Goal: Book appointment/travel/reservation

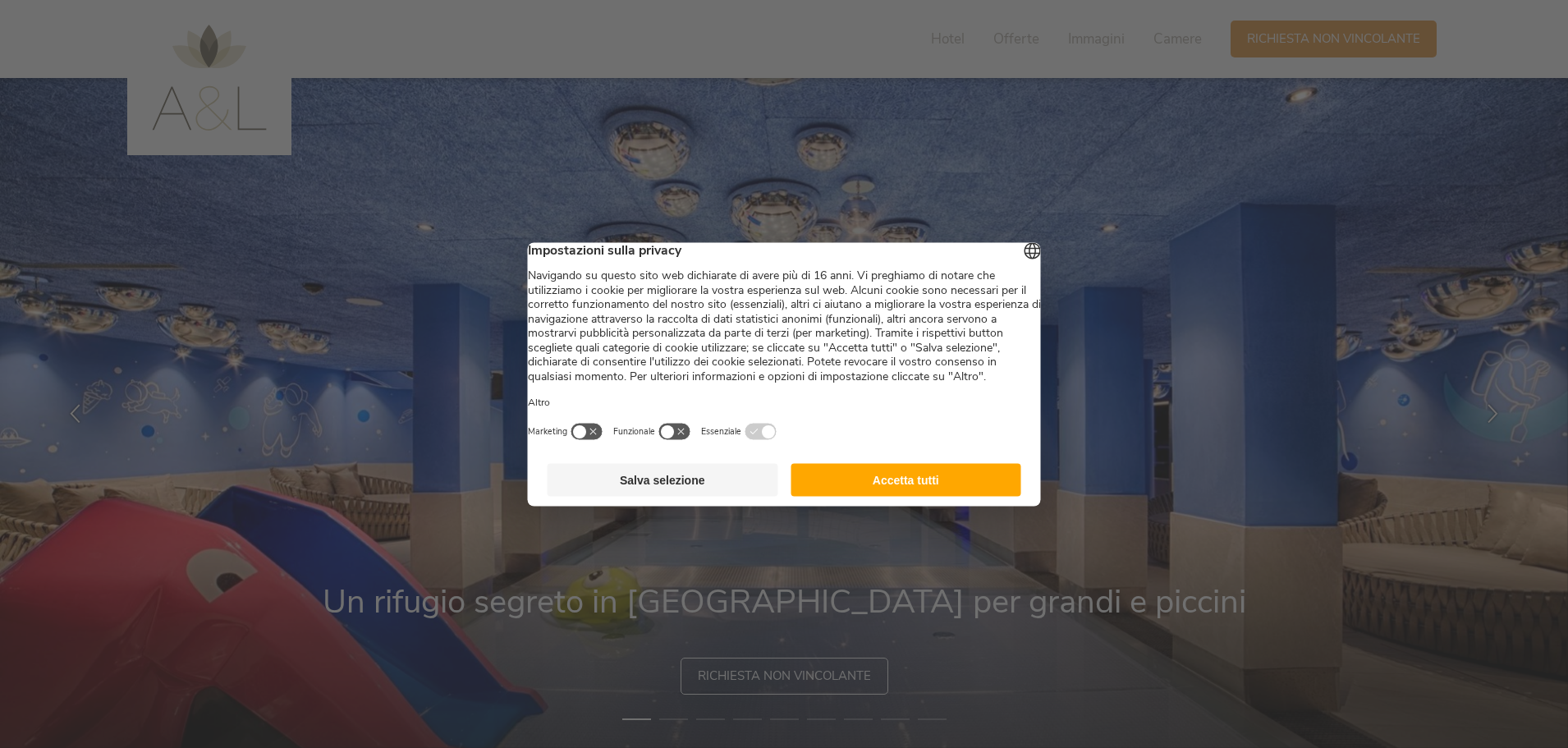
click at [953, 488] on button "Accetta tutti" at bounding box center [905, 479] width 231 height 33
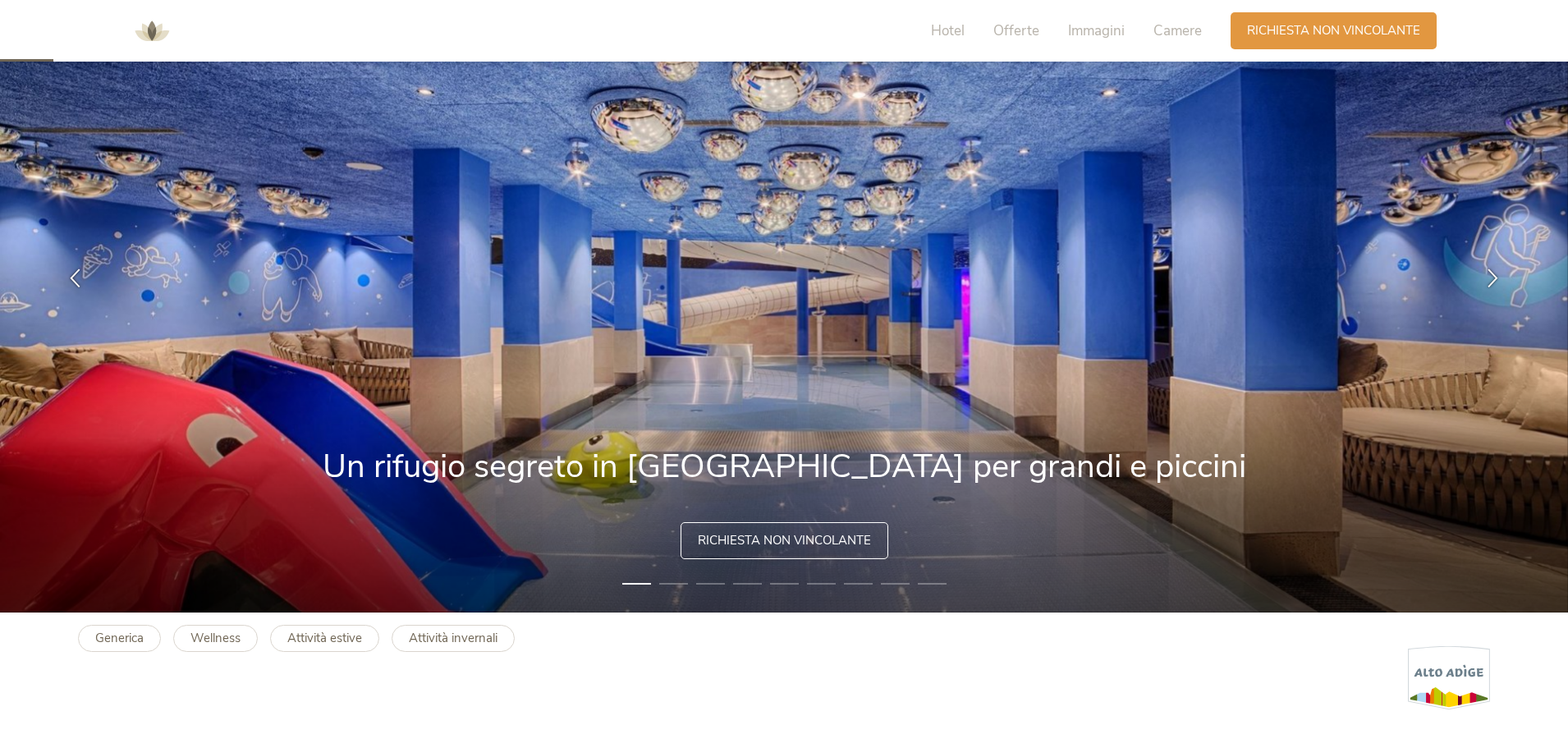
scroll to position [164, 0]
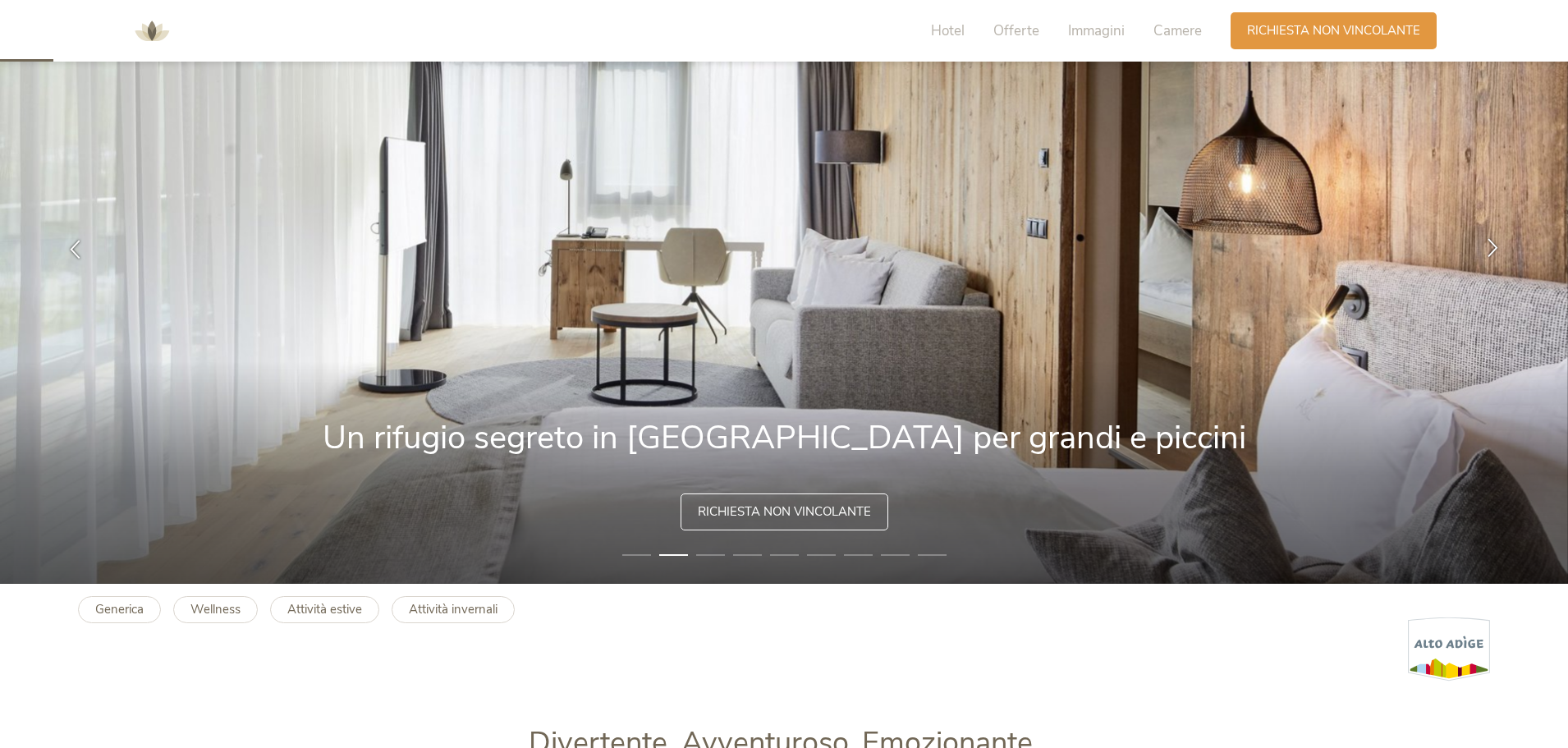
click at [1490, 249] on icon at bounding box center [1493, 247] width 19 height 19
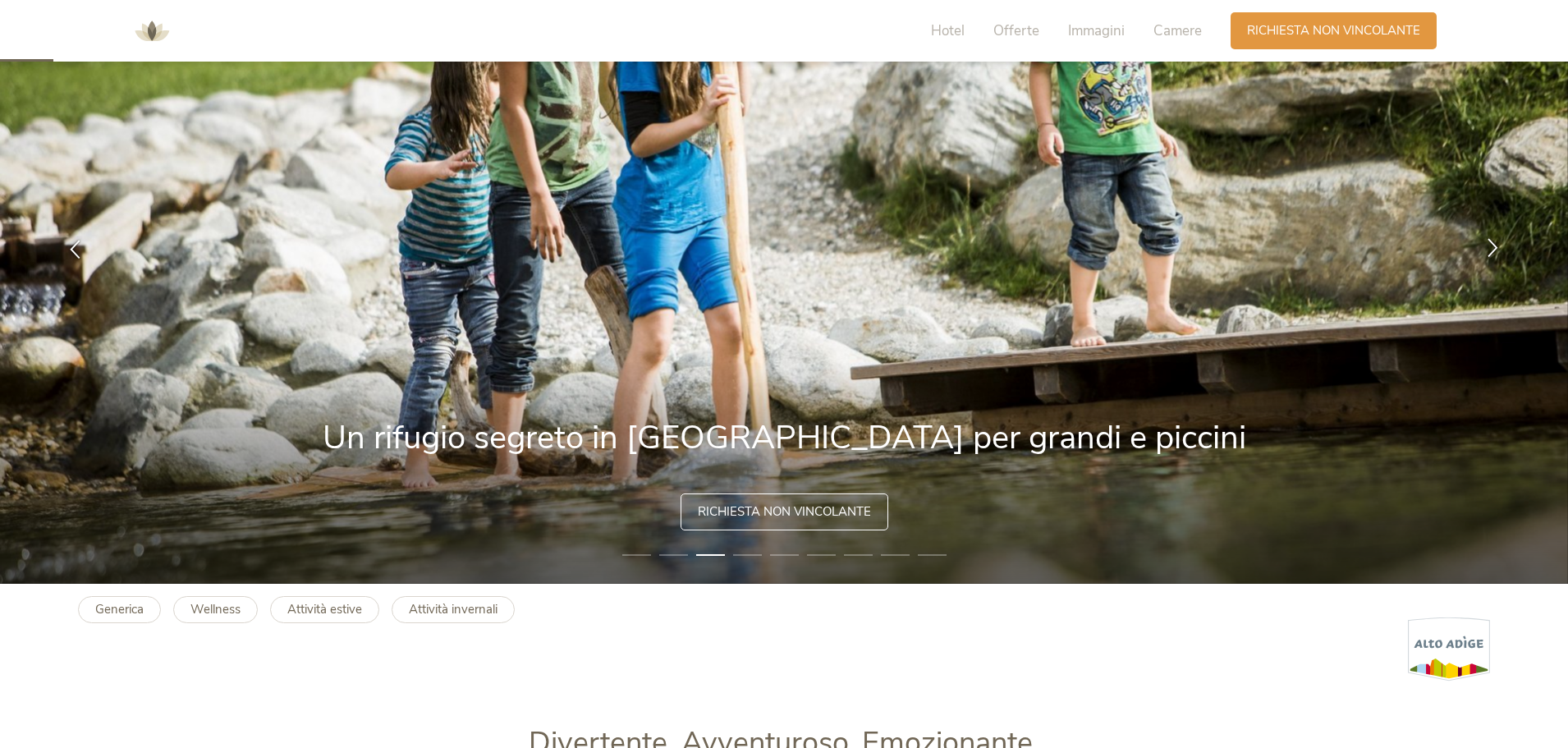
click at [1490, 249] on icon at bounding box center [1493, 247] width 19 height 19
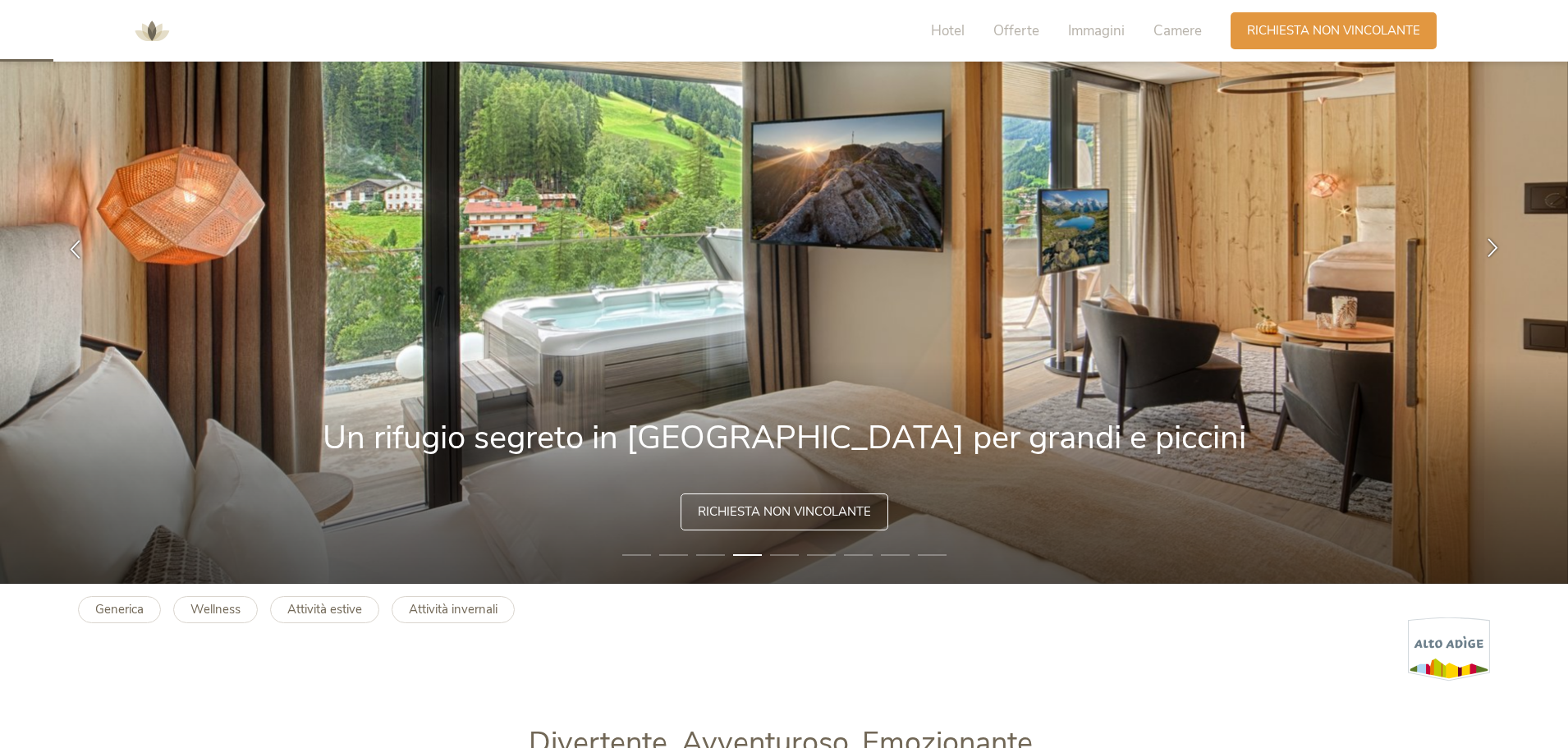
click at [1490, 249] on icon at bounding box center [1493, 247] width 19 height 19
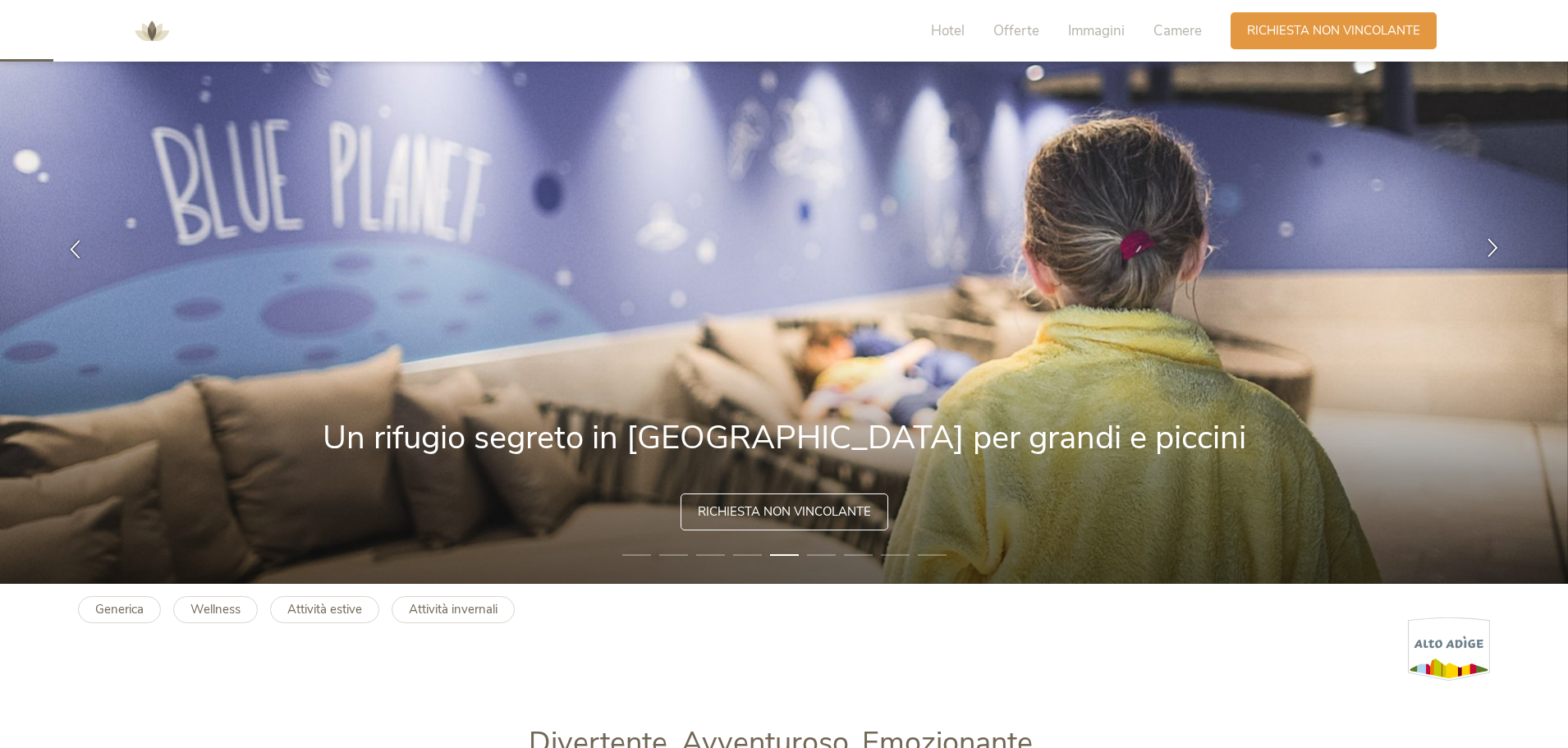
click at [1490, 249] on icon at bounding box center [1493, 247] width 19 height 19
click at [1492, 246] on icon at bounding box center [1493, 247] width 19 height 19
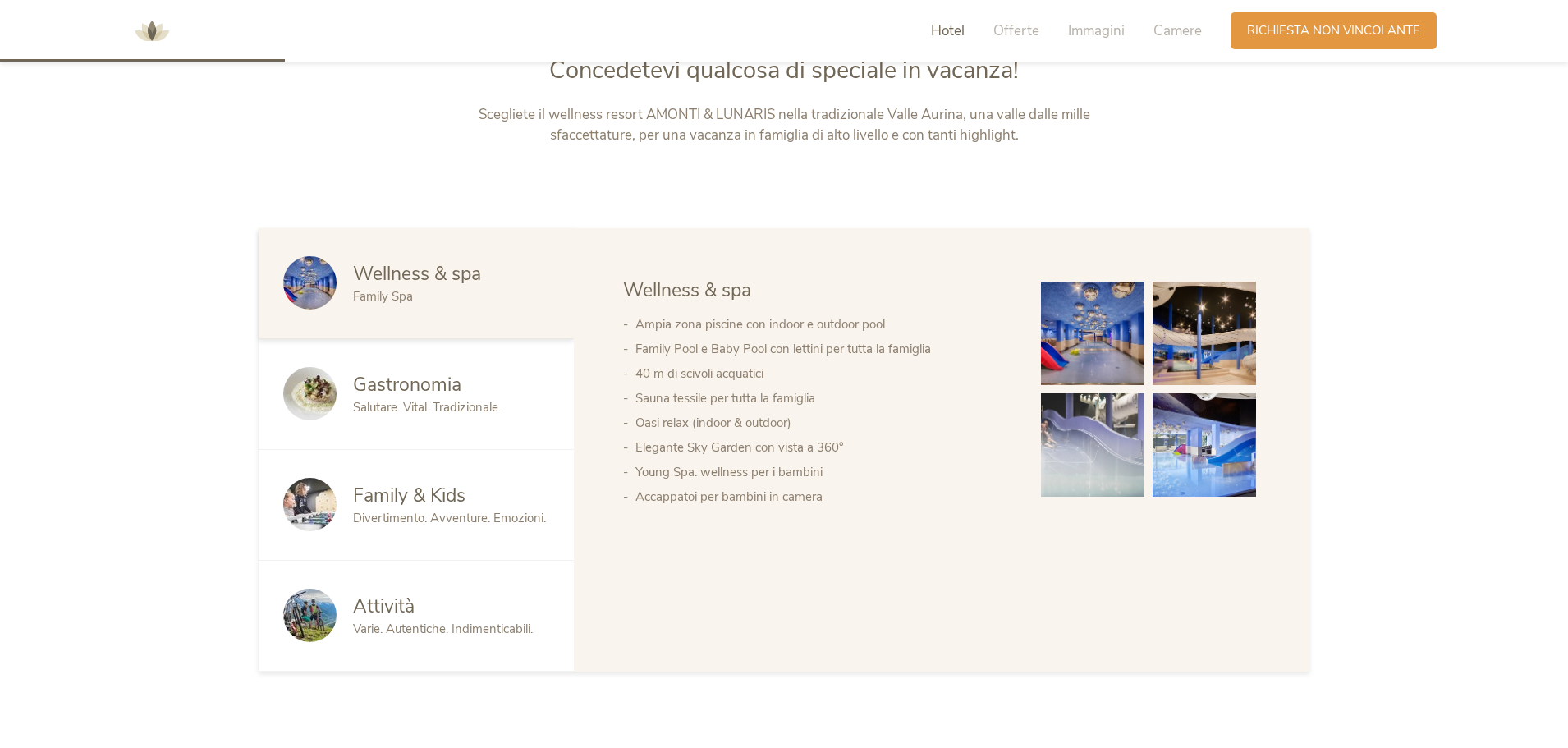
scroll to position [903, 0]
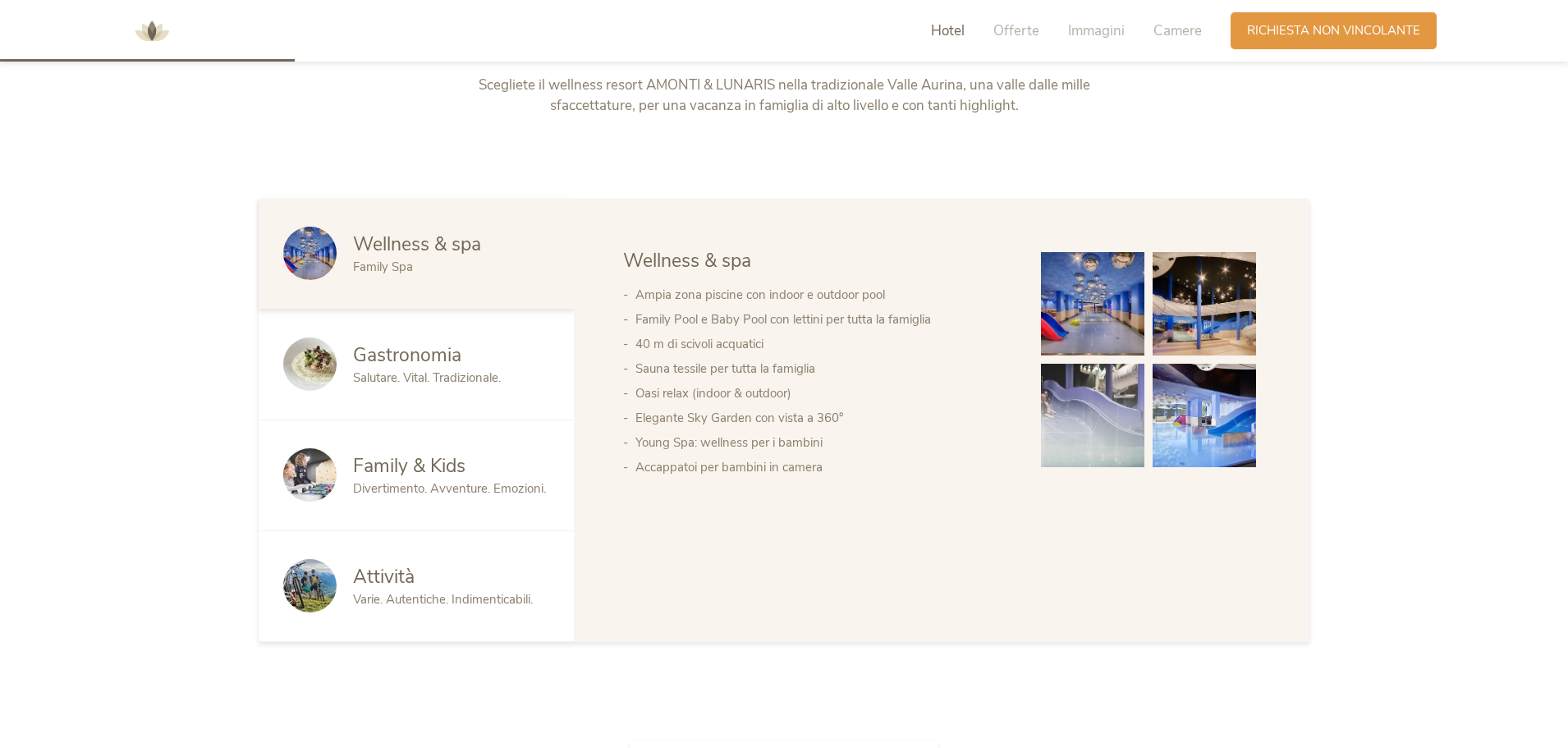
click at [387, 477] on span "Family & Kids" at bounding box center [409, 465] width 112 height 26
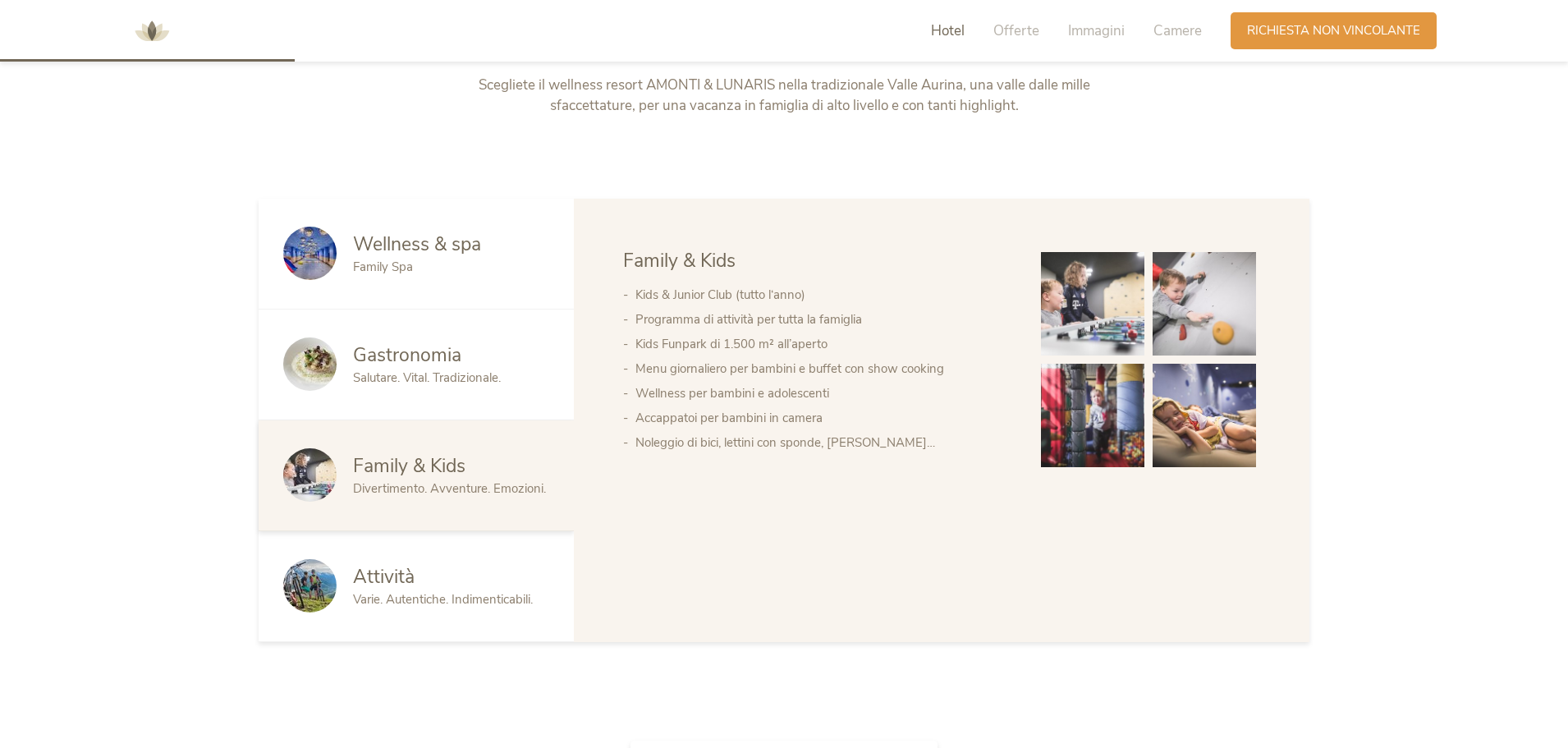
click at [1102, 295] on img at bounding box center [1092, 303] width 103 height 103
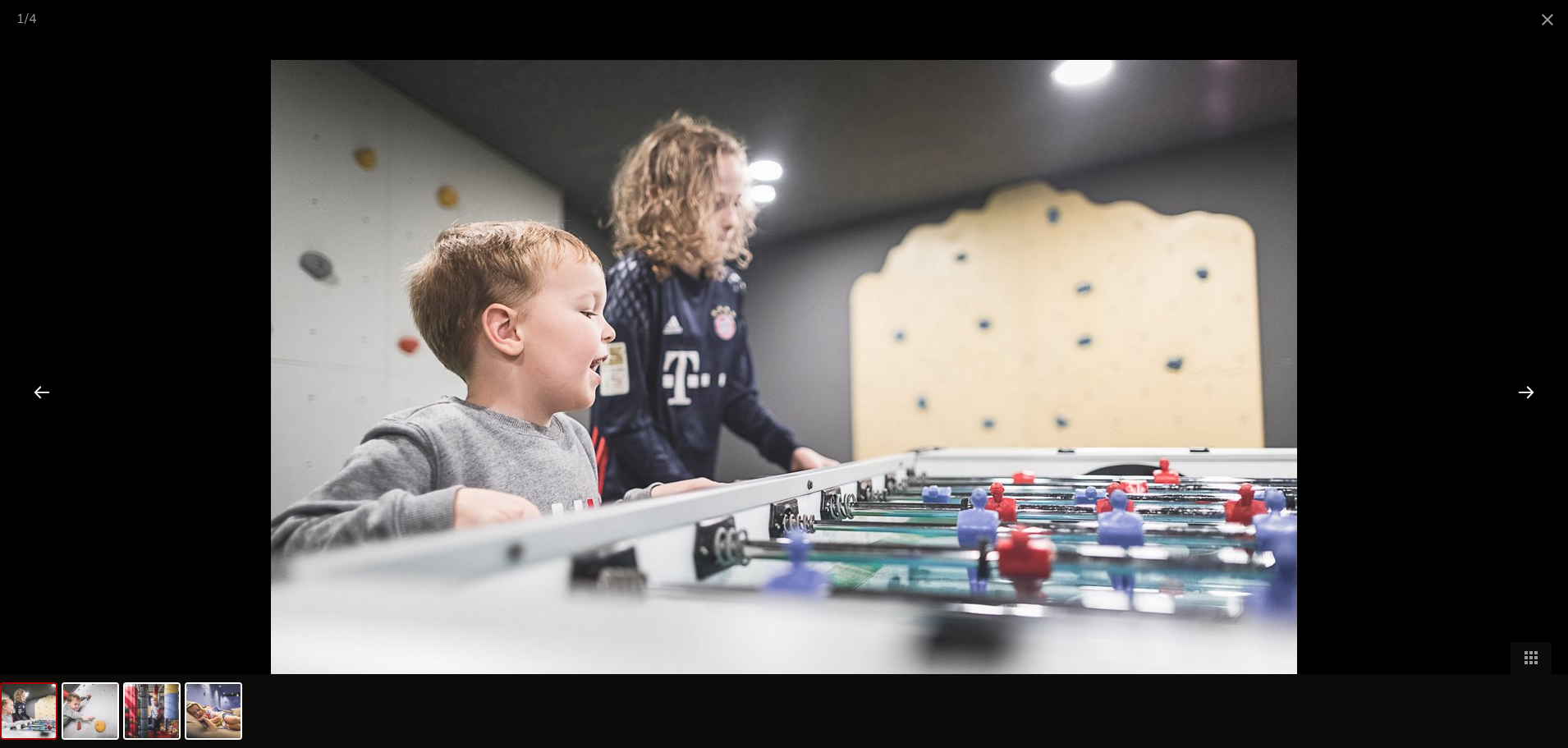
click at [1522, 394] on div at bounding box center [1526, 392] width 51 height 51
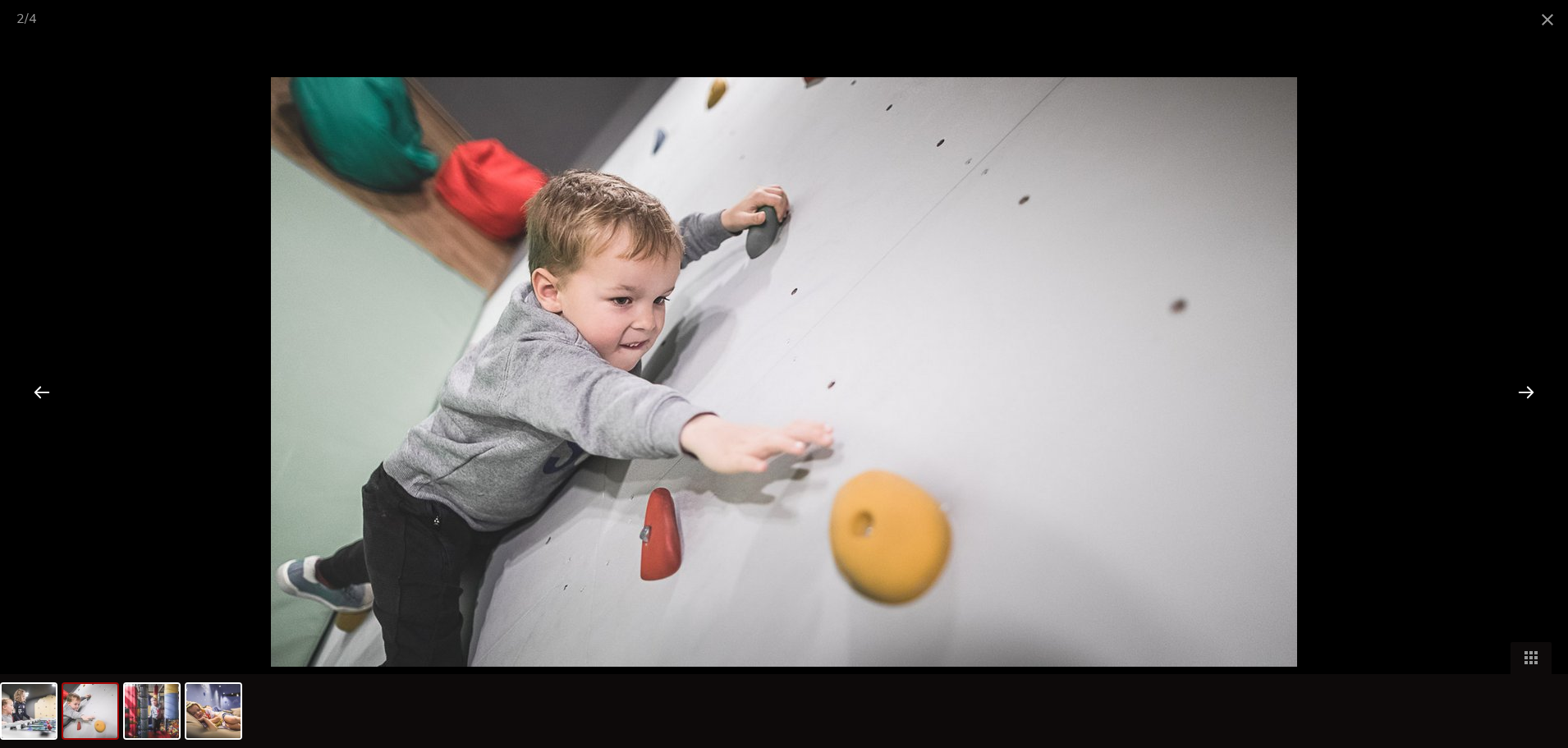
click at [1522, 394] on div at bounding box center [1526, 392] width 51 height 51
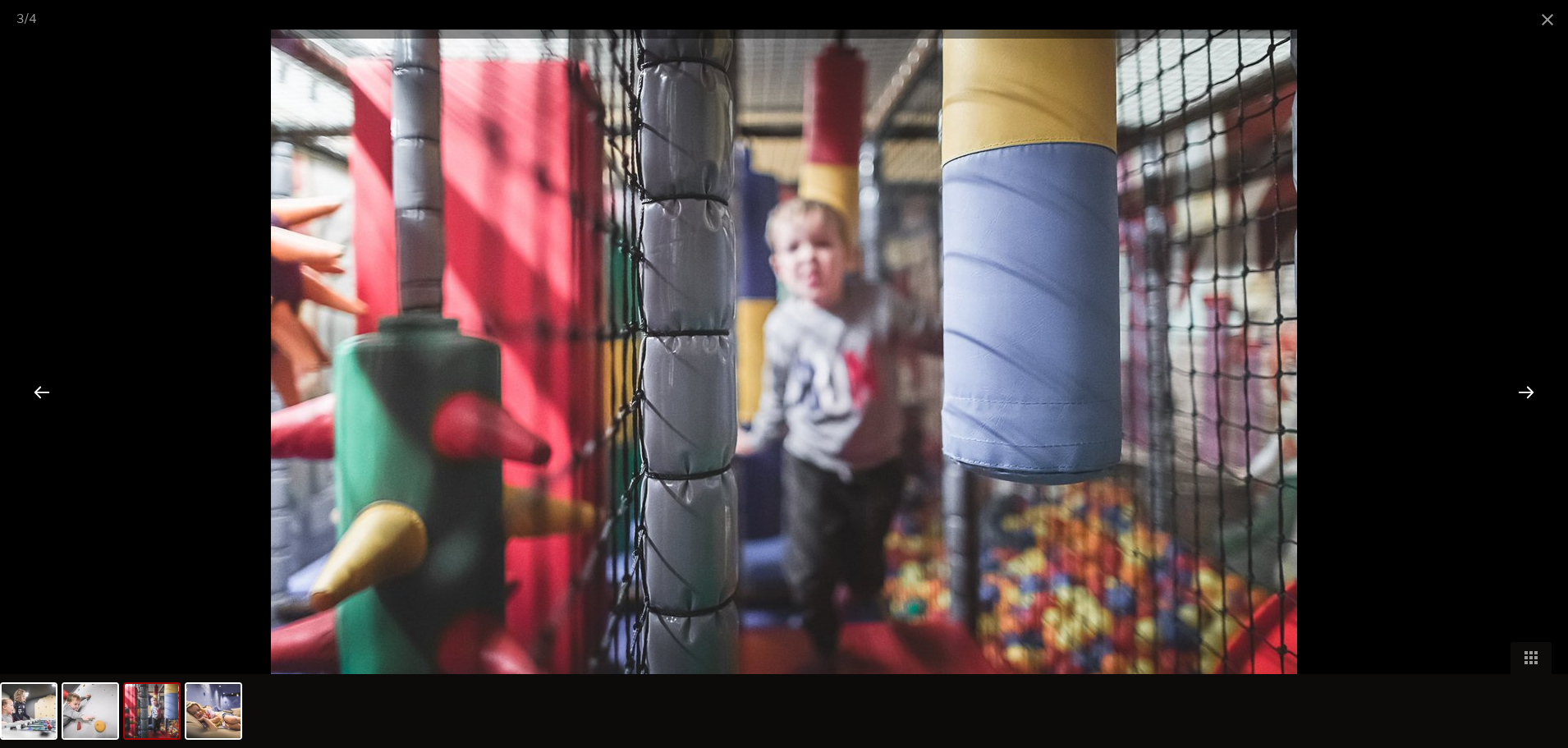
click at [1522, 394] on div at bounding box center [1526, 392] width 51 height 51
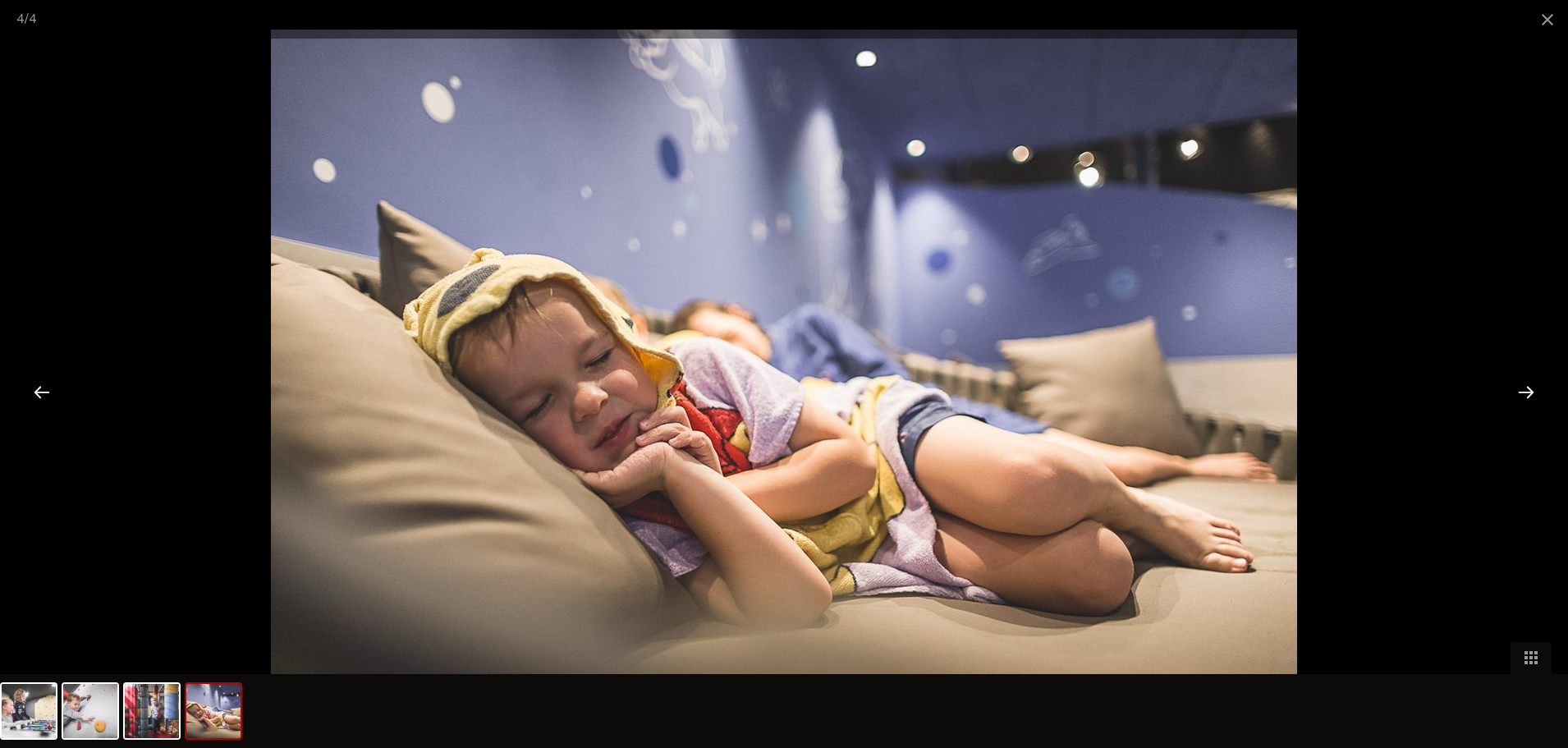
click at [1522, 394] on div at bounding box center [1526, 392] width 51 height 51
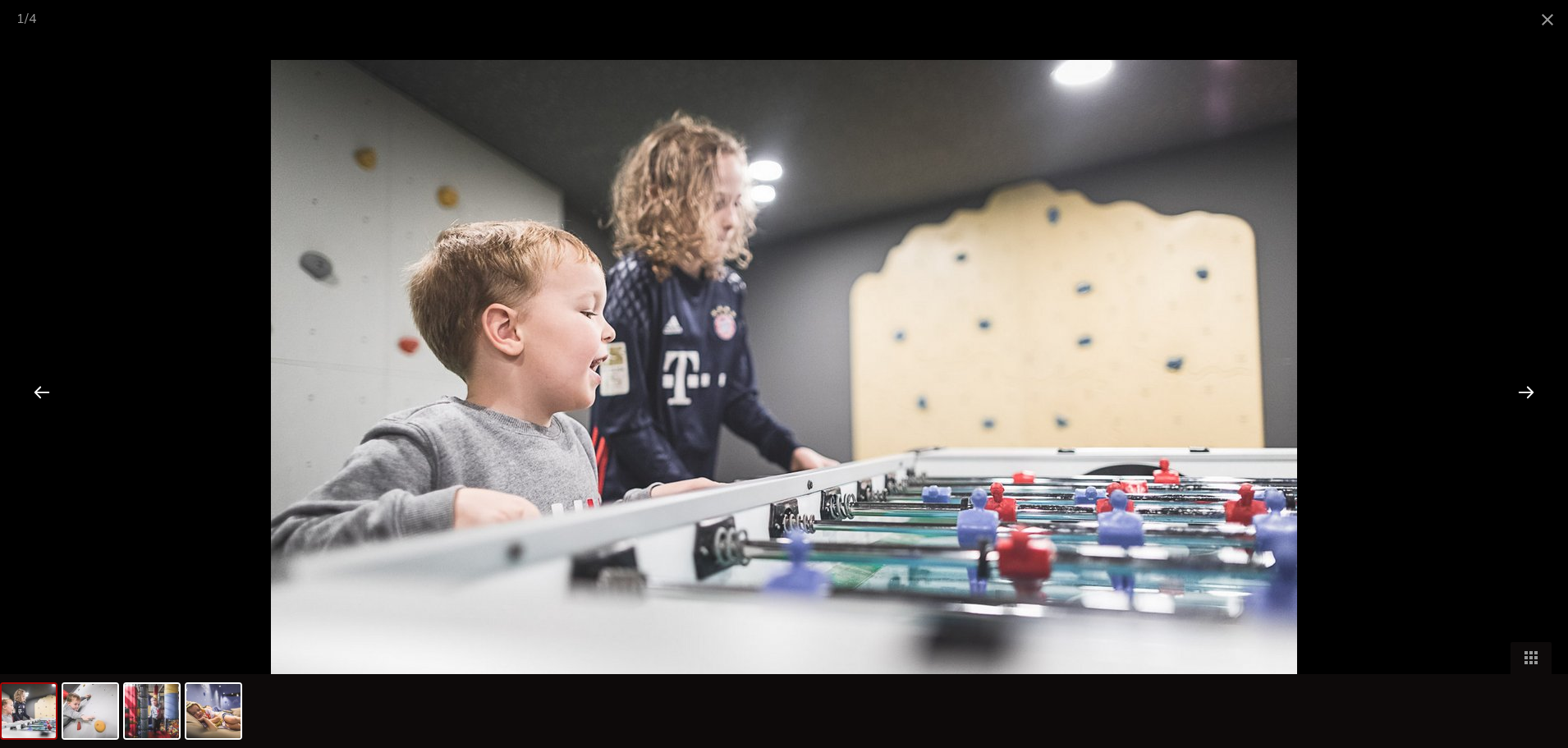
click at [1522, 394] on div at bounding box center [1526, 392] width 51 height 51
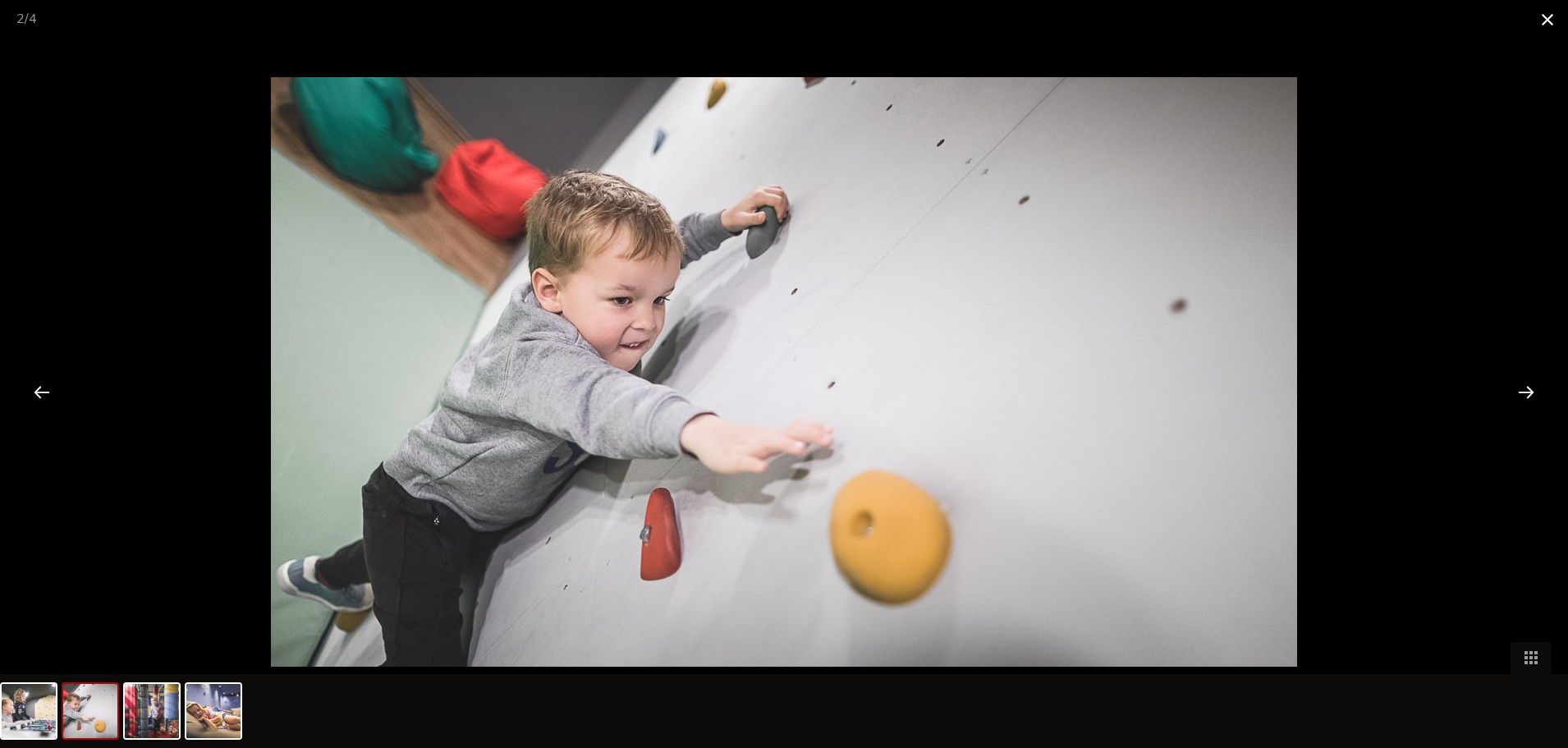
click at [1542, 14] on span at bounding box center [1547, 19] width 41 height 39
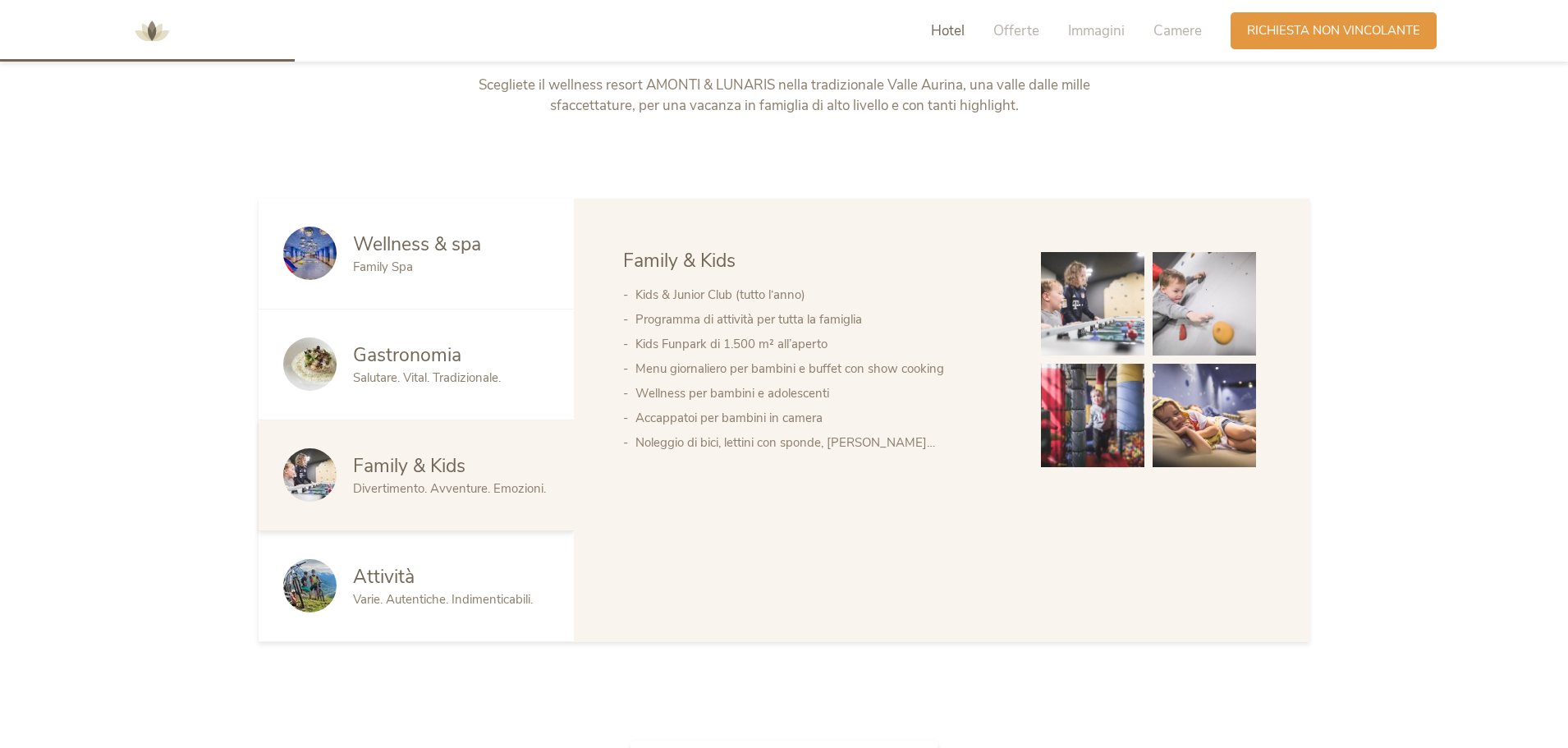
click at [384, 575] on span "Attività" at bounding box center [384, 576] width 61 height 26
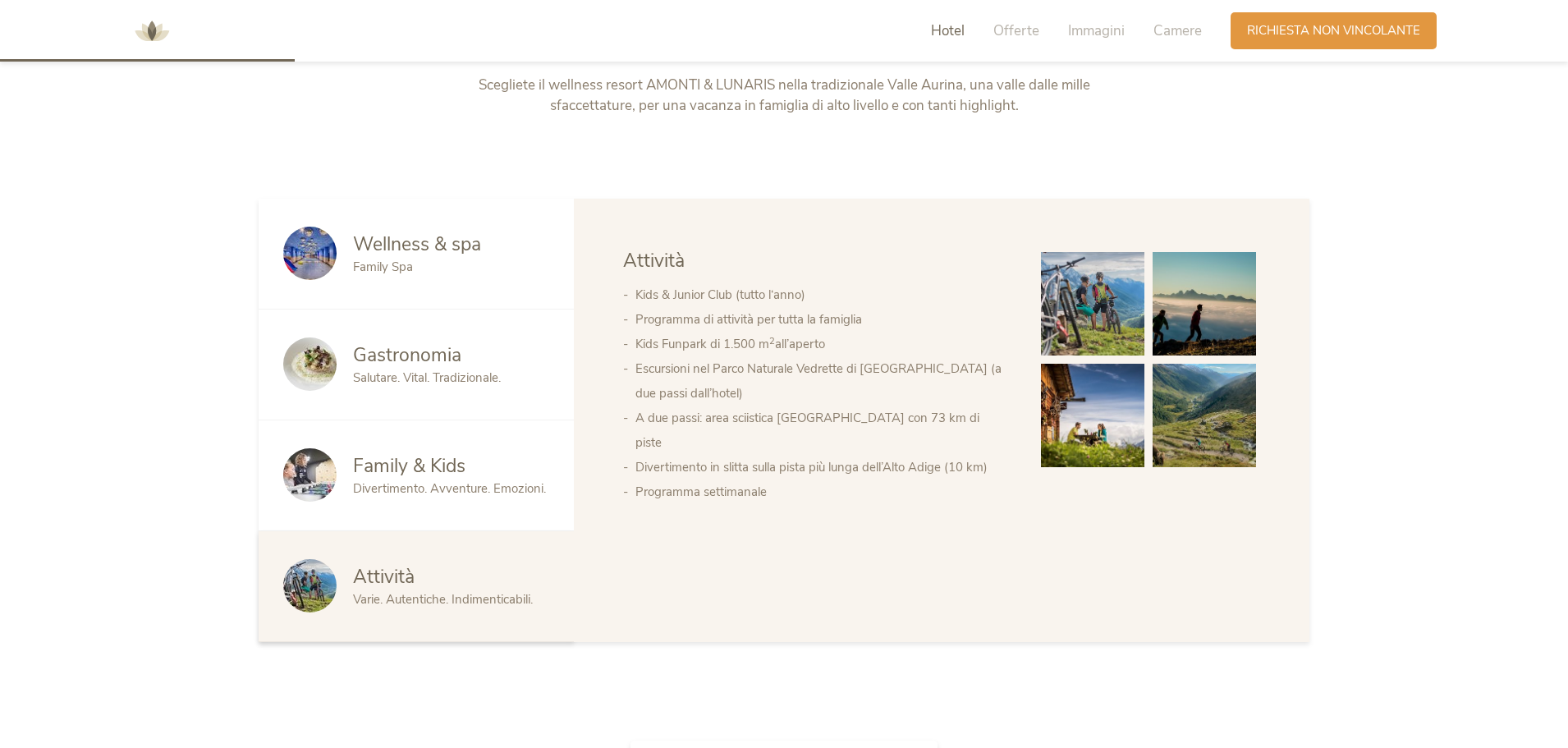
click at [1083, 301] on img at bounding box center [1092, 303] width 103 height 103
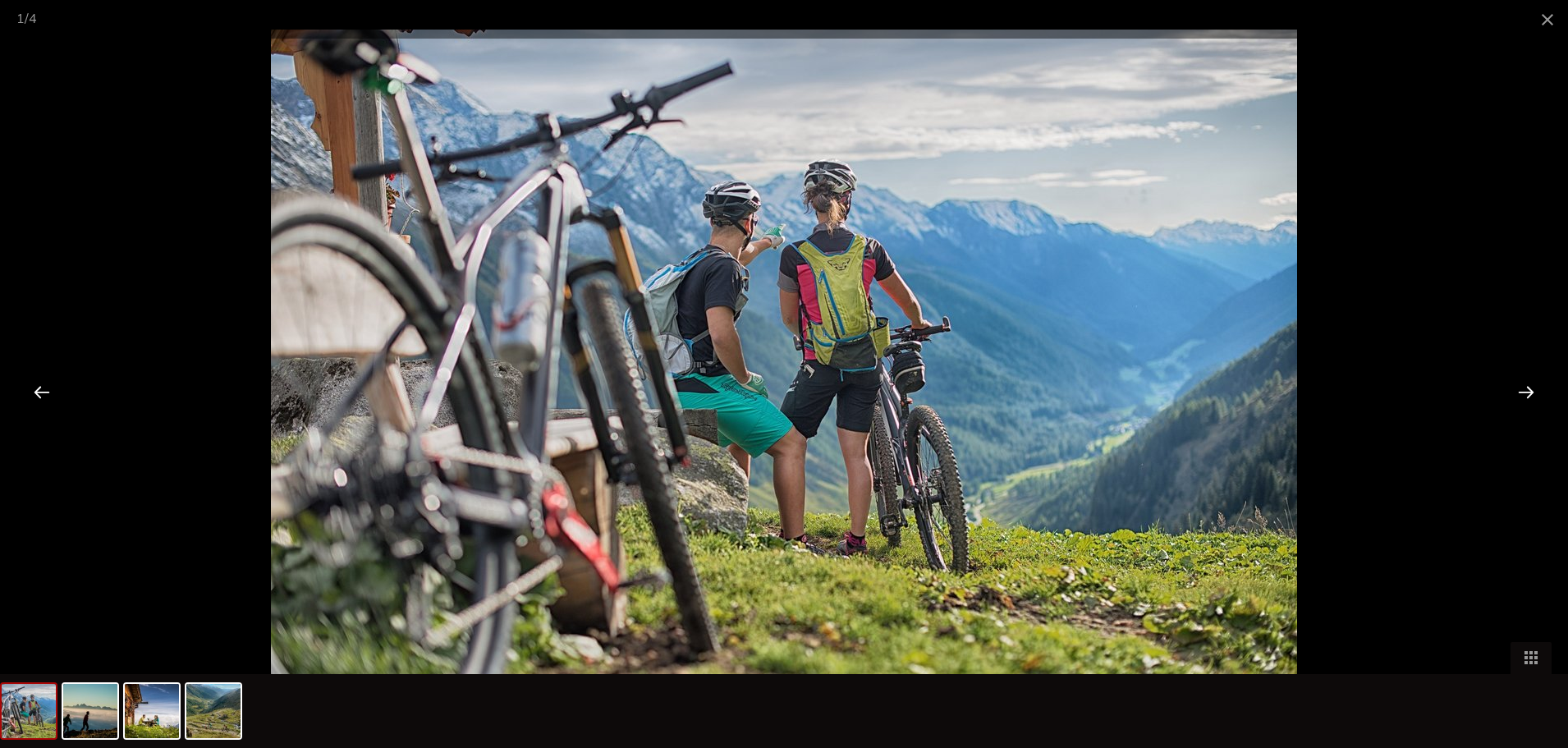
click at [1526, 388] on div at bounding box center [1526, 392] width 51 height 51
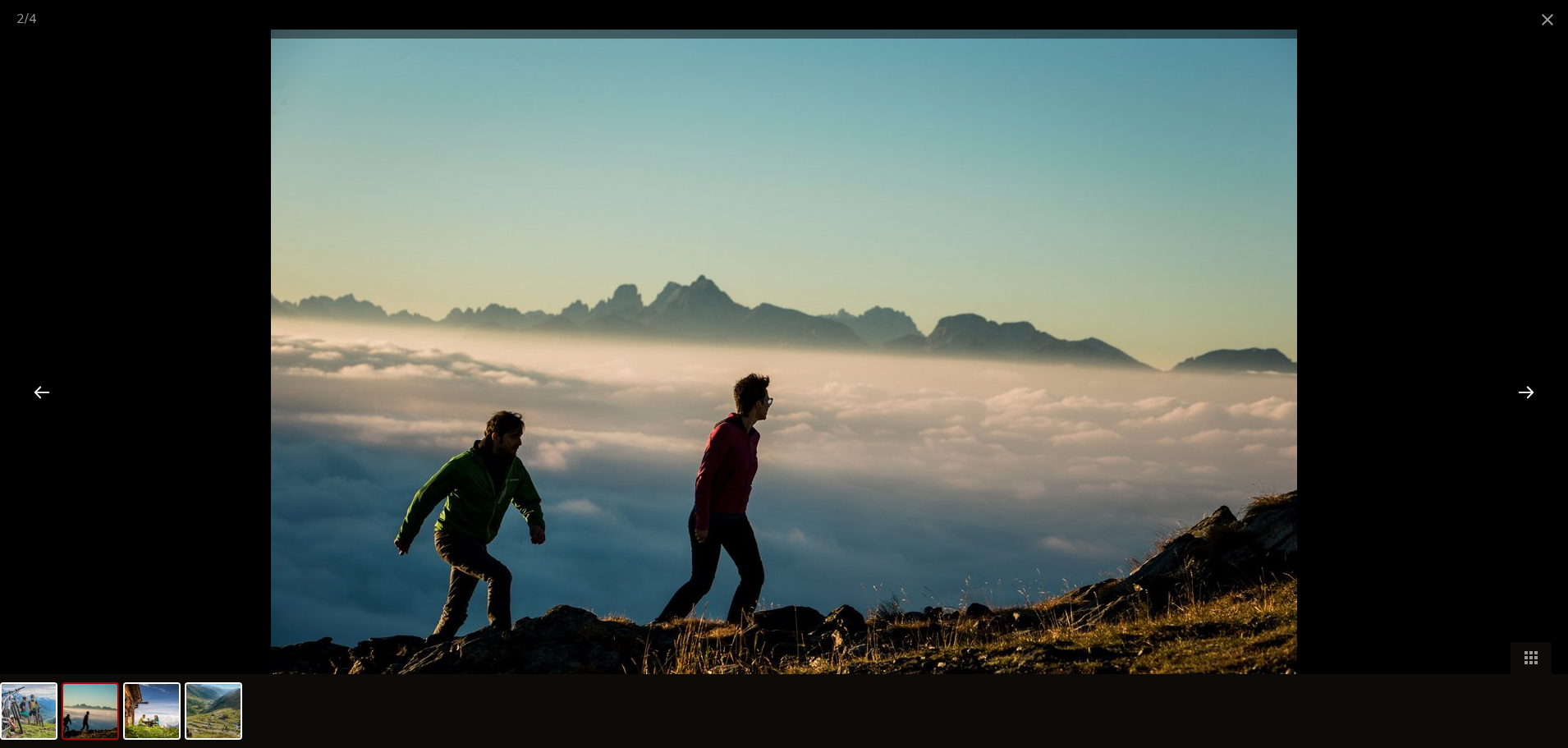
click at [1526, 388] on div at bounding box center [1526, 392] width 51 height 51
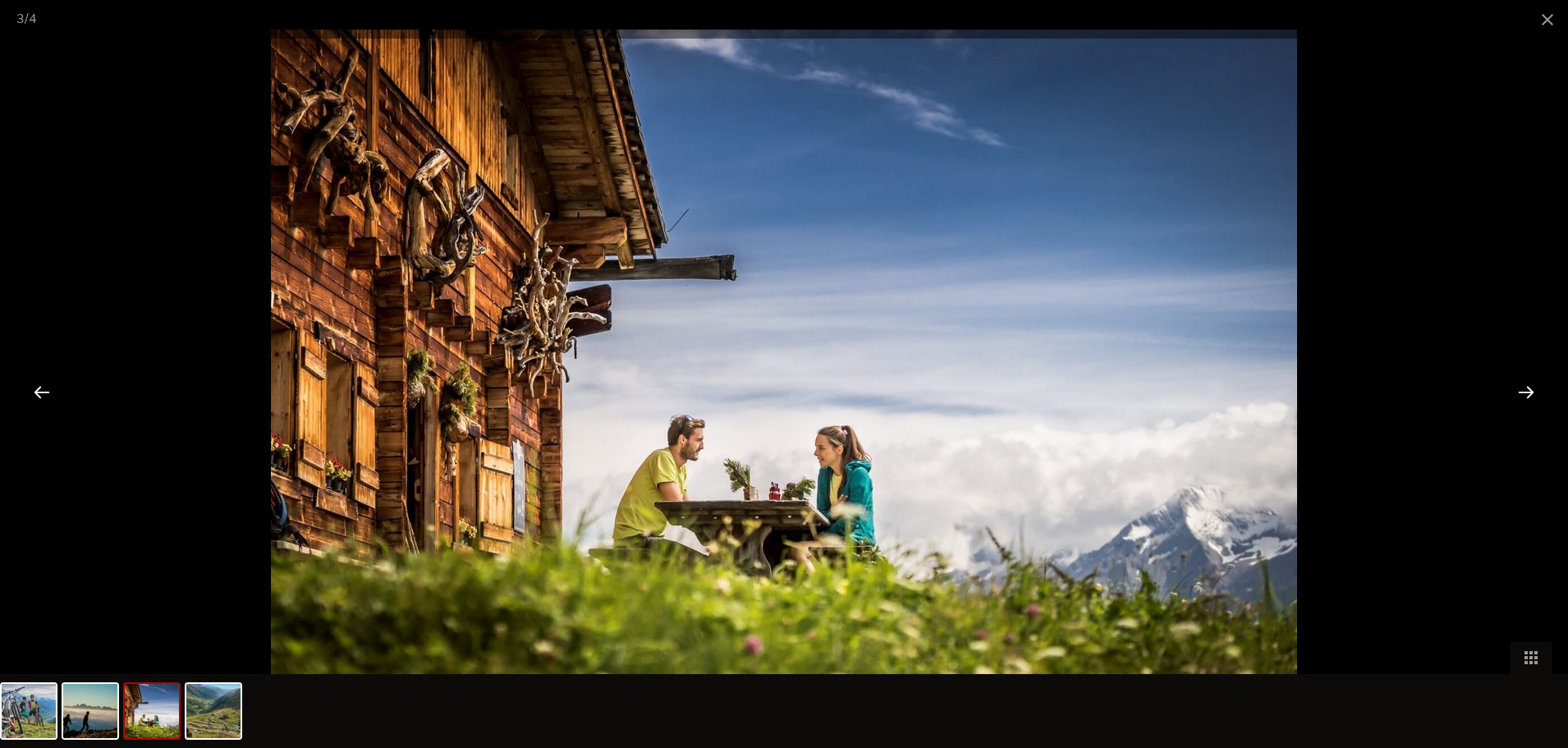
click at [1526, 388] on div at bounding box center [1526, 392] width 51 height 51
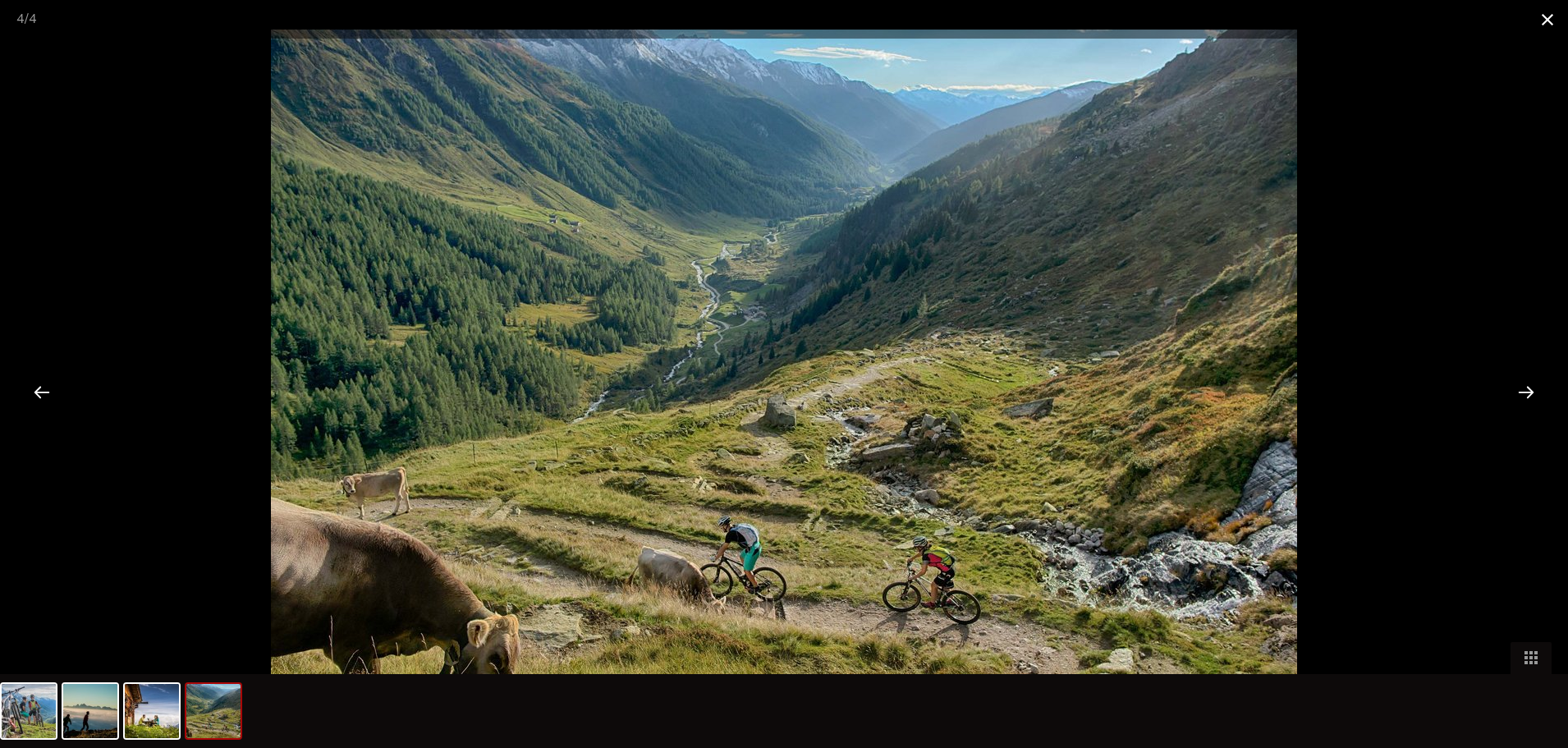
click at [1548, 20] on span at bounding box center [1547, 19] width 41 height 39
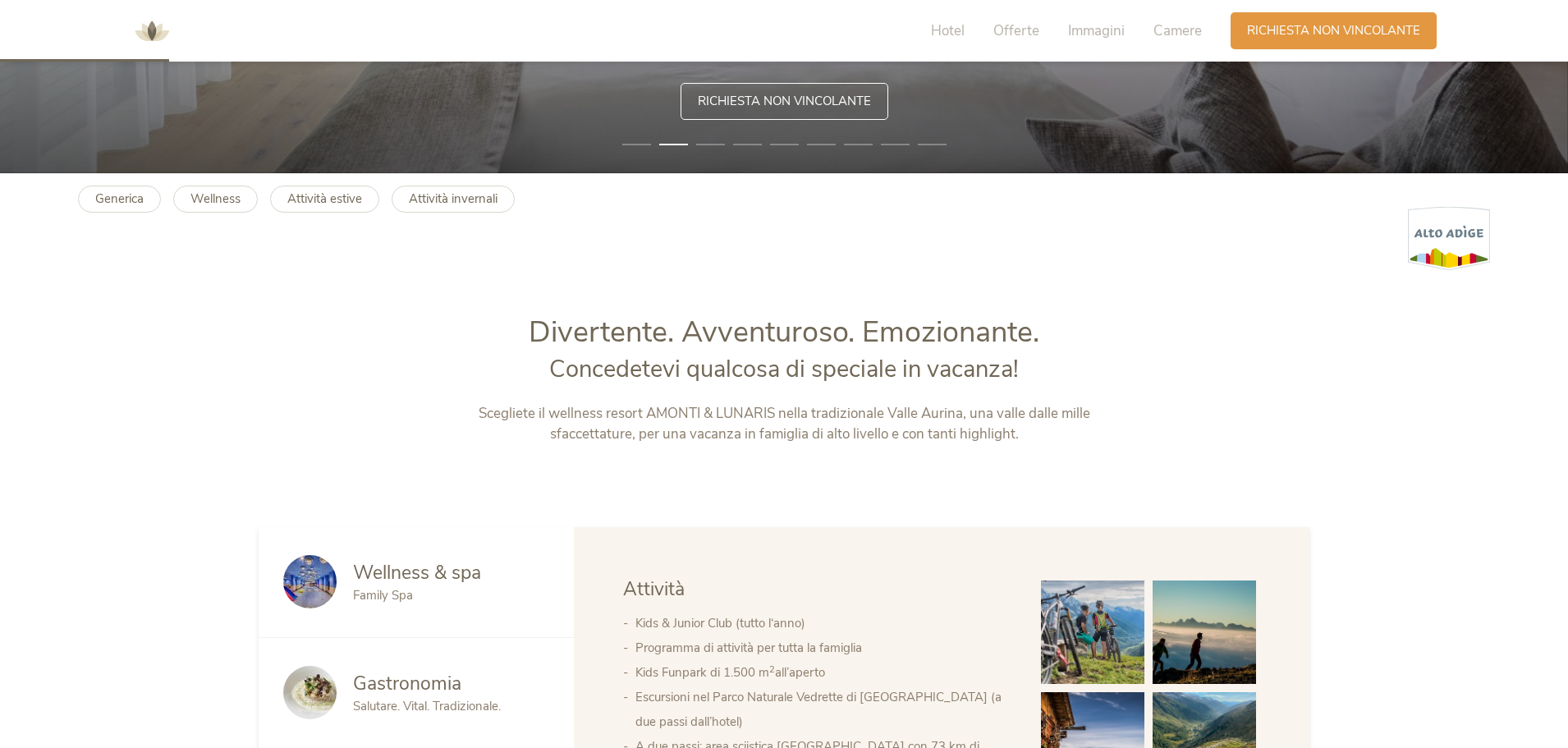
scroll to position [0, 0]
